Goal: Information Seeking & Learning: Learn about a topic

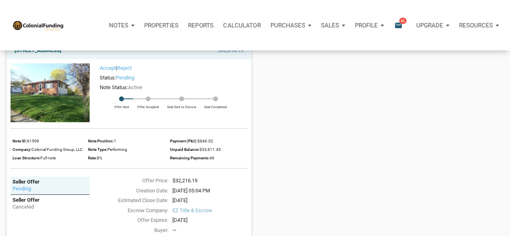
scroll to position [1575, 0]
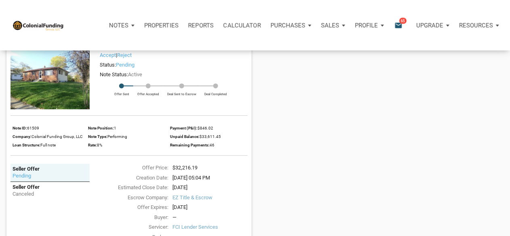
click at [60, 90] on img at bounding box center [50, 79] width 79 height 59
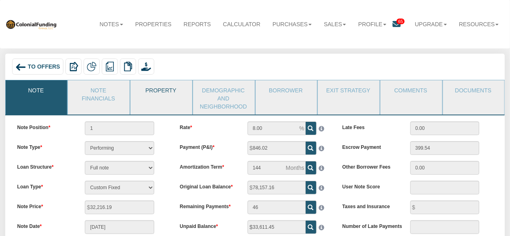
click at [165, 91] on link "Property" at bounding box center [160, 90] width 61 height 20
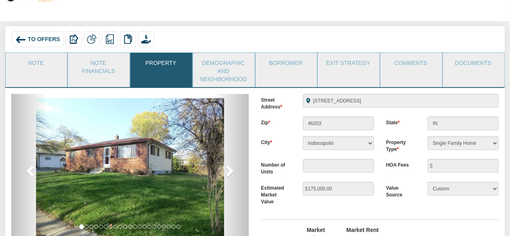
scroll to position [40, 0]
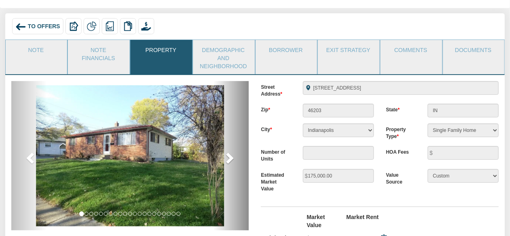
click at [228, 158] on span at bounding box center [229, 158] width 12 height 12
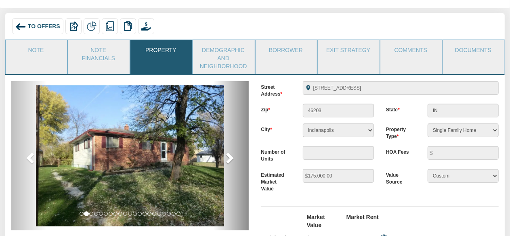
click at [228, 158] on span at bounding box center [229, 158] width 12 height 12
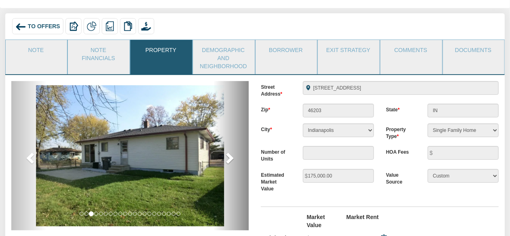
click at [229, 159] on span at bounding box center [229, 158] width 12 height 12
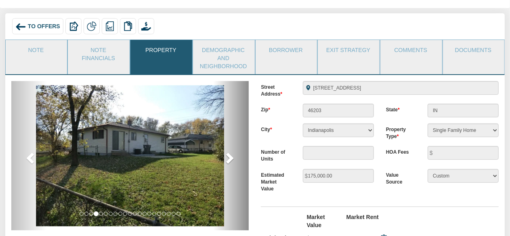
click at [229, 159] on span at bounding box center [229, 158] width 12 height 12
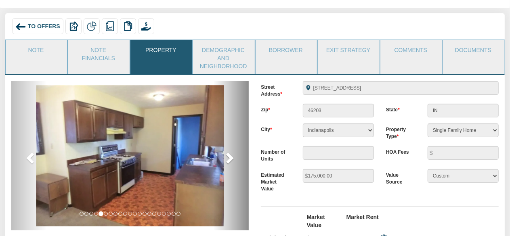
click at [230, 158] on span at bounding box center [229, 158] width 12 height 12
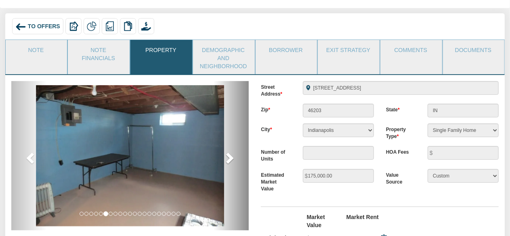
click at [231, 159] on span at bounding box center [229, 158] width 12 height 12
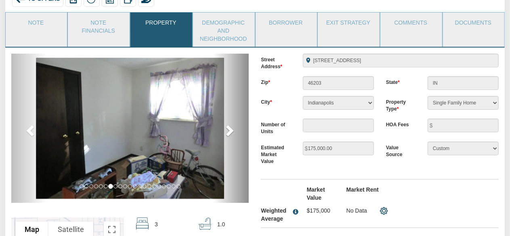
scroll to position [81, 0]
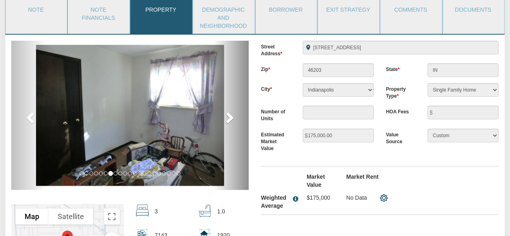
click at [231, 118] on span at bounding box center [229, 117] width 12 height 12
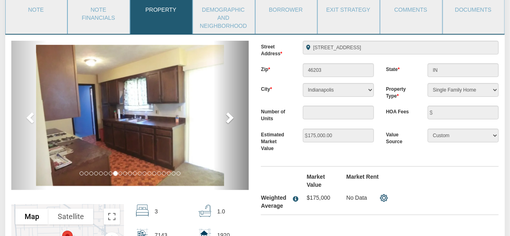
click at [233, 118] on span at bounding box center [229, 117] width 12 height 12
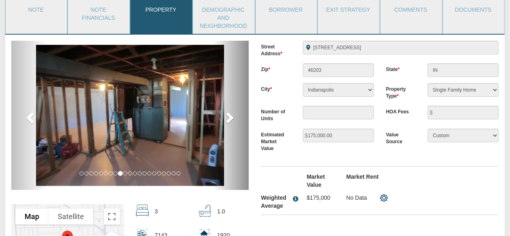
click at [230, 117] on span at bounding box center [229, 117] width 12 height 12
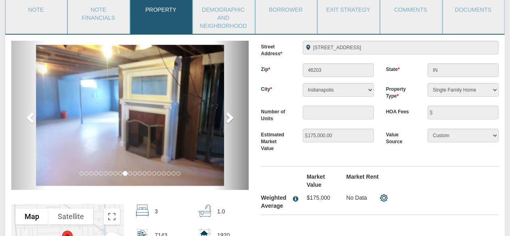
click at [230, 117] on span at bounding box center [229, 117] width 12 height 12
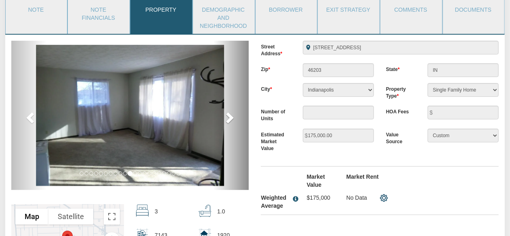
click at [230, 117] on span at bounding box center [229, 117] width 12 height 12
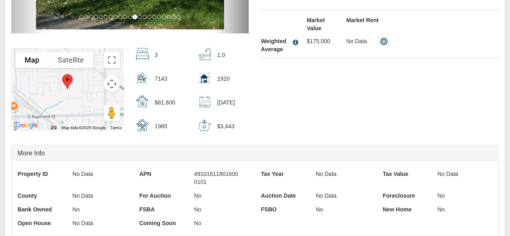
scroll to position [31, 0]
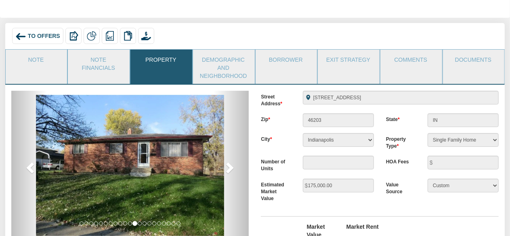
click at [16, 36] on img at bounding box center [20, 36] width 11 height 11
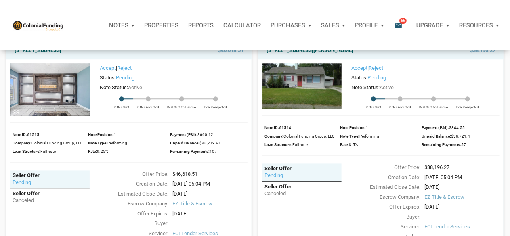
scroll to position [1011, 0]
